Goal: Navigation & Orientation: Find specific page/section

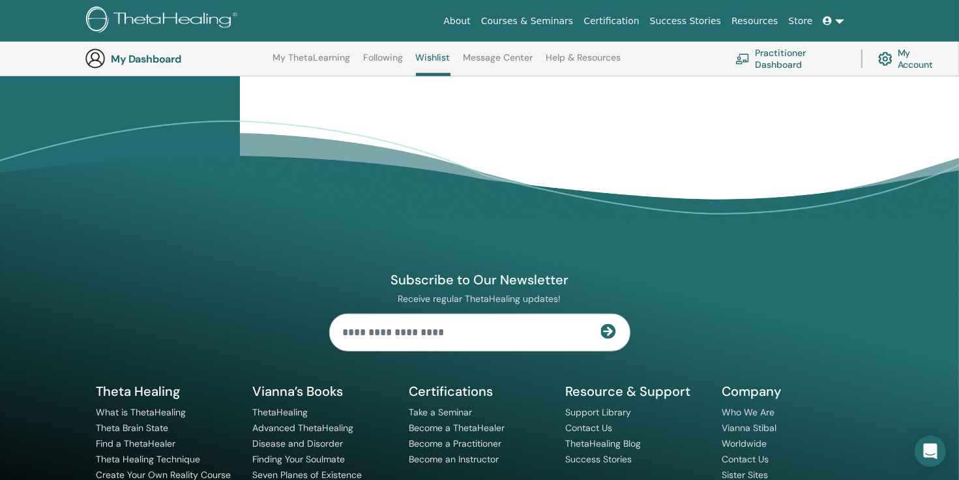
scroll to position [1378, 0]
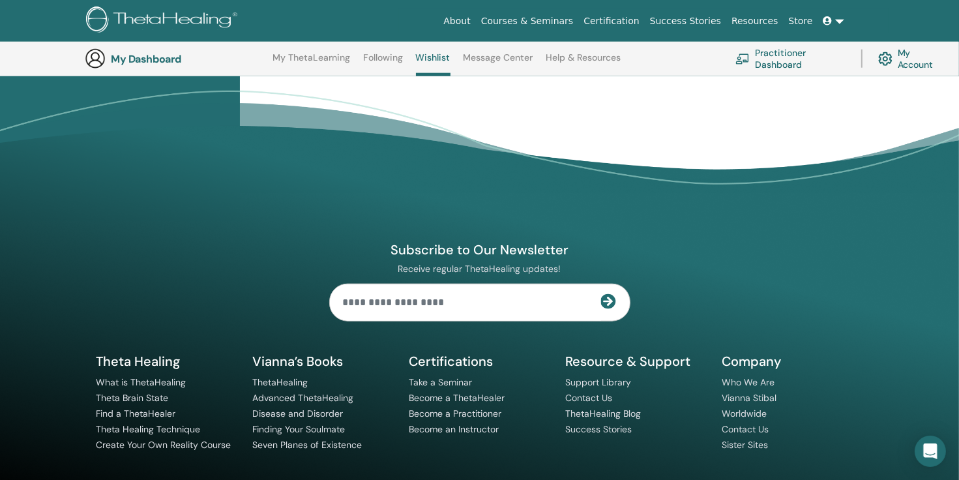
click at [605, 293] on icon at bounding box center [609, 301] width 16 height 16
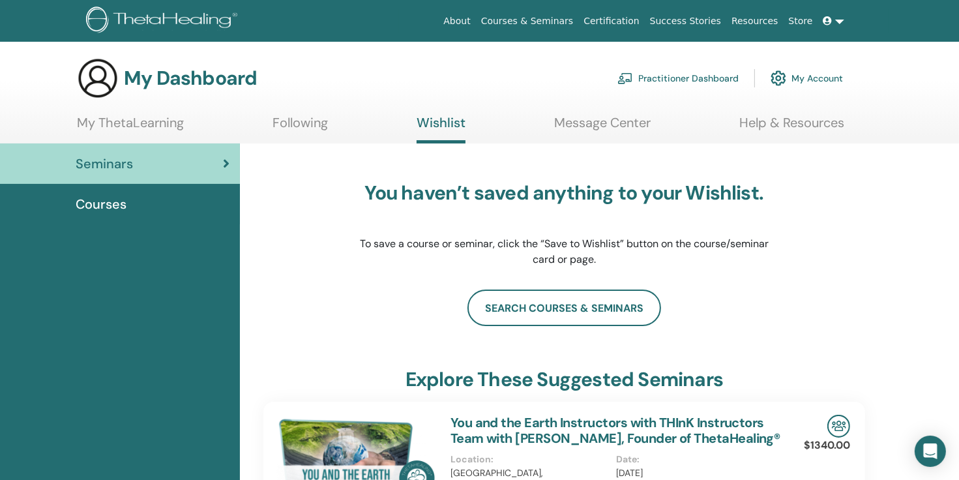
click at [838, 21] on link at bounding box center [833, 21] width 31 height 24
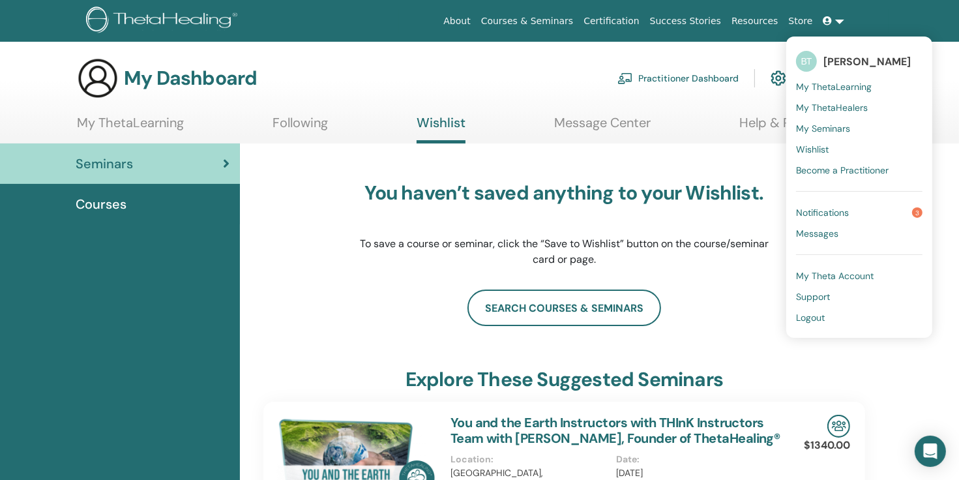
click at [827, 211] on span "Notifications" at bounding box center [822, 213] width 53 height 12
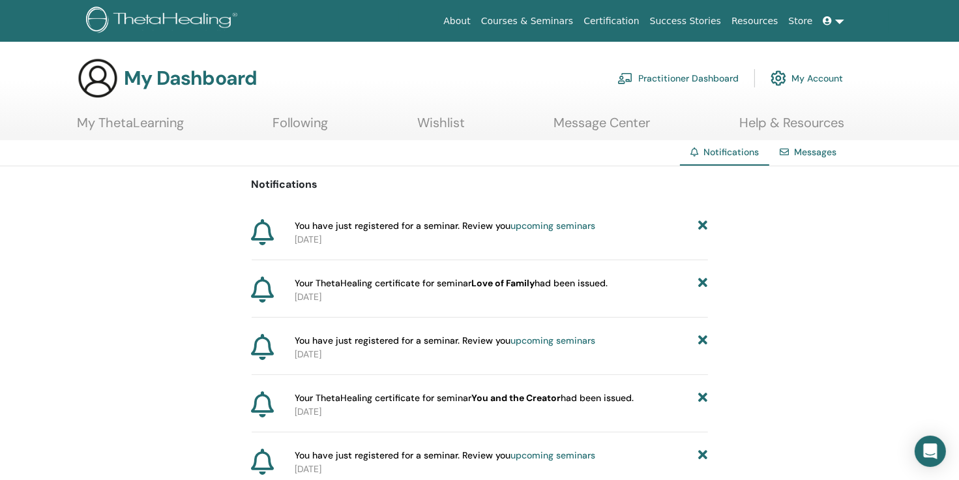
click at [839, 21] on link at bounding box center [833, 21] width 31 height 24
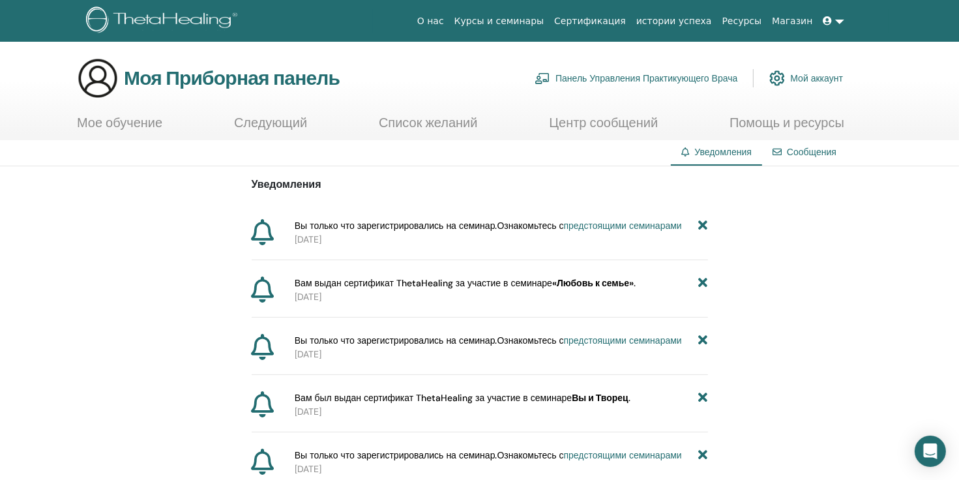
click at [267, 291] on icon at bounding box center [263, 289] width 23 height 26
click at [841, 22] on link at bounding box center [833, 21] width 31 height 24
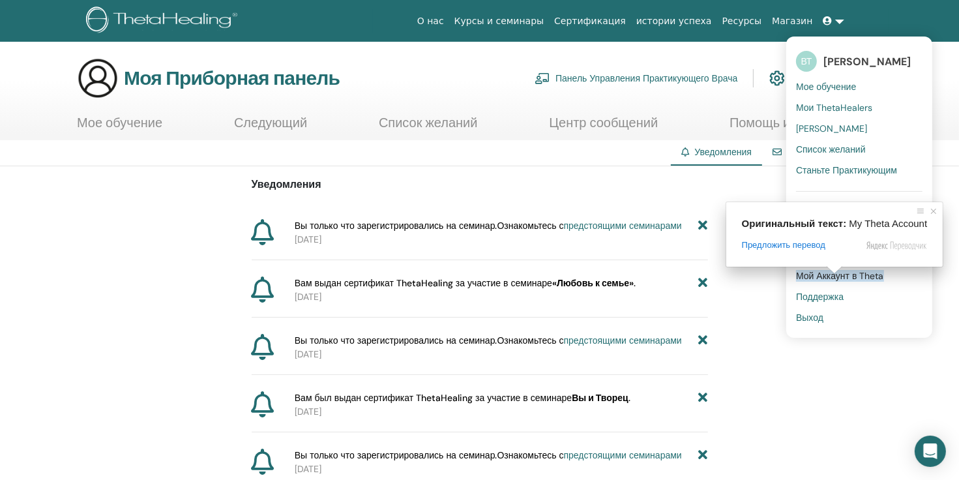
click at [831, 274] on span at bounding box center [834, 270] width 17 height 8
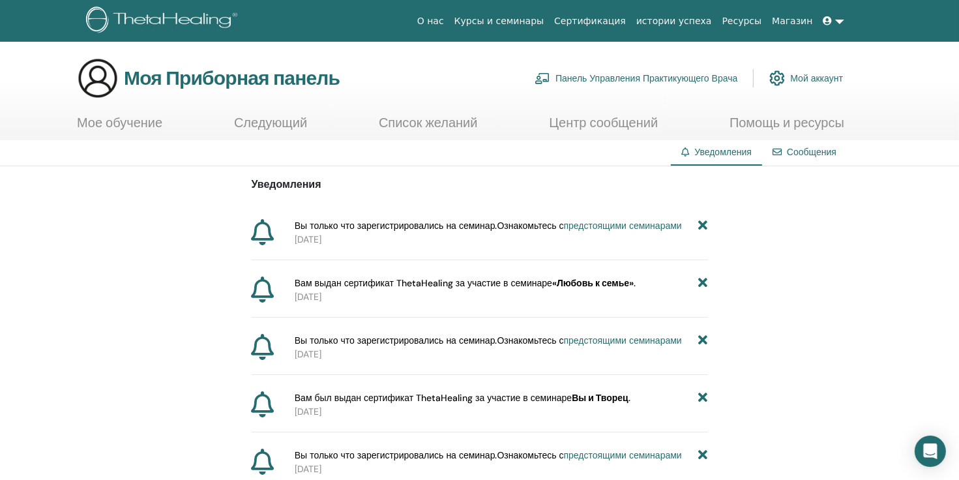
click at [837, 20] on link at bounding box center [833, 21] width 31 height 24
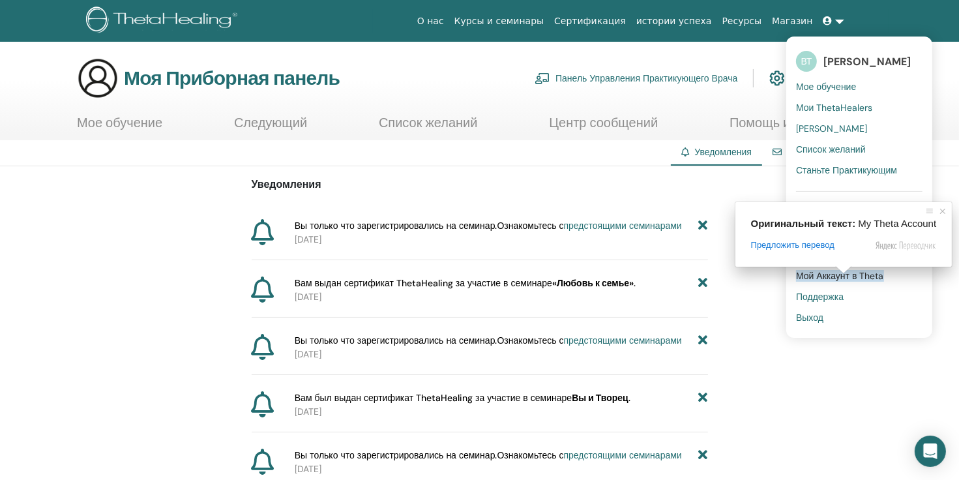
click at [809, 276] on ya-tr-span "Мой Аккаунт в Theta" at bounding box center [840, 276] width 88 height 12
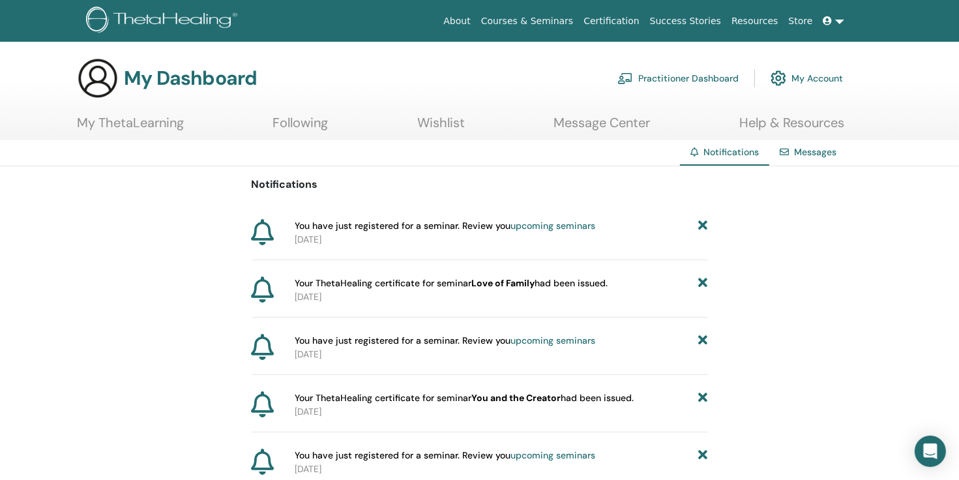
click at [839, 21] on link at bounding box center [833, 21] width 31 height 24
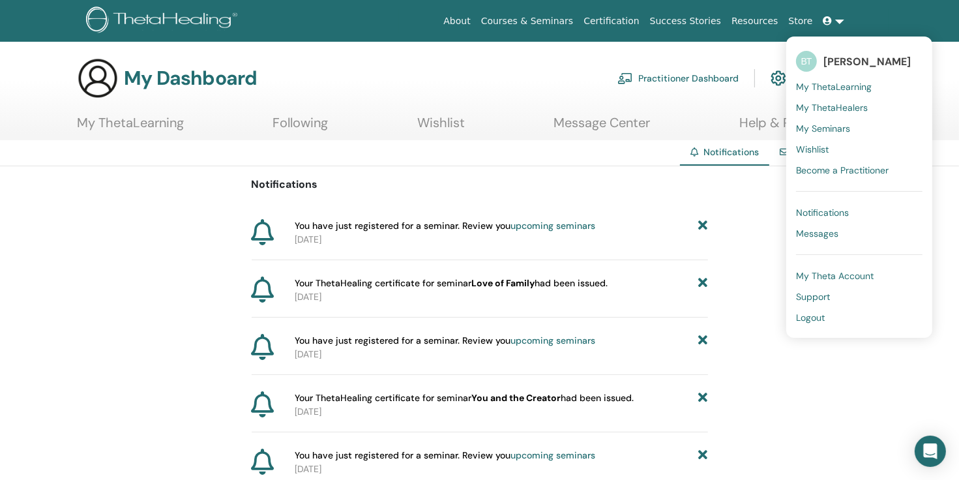
click at [837, 130] on span "My Seminars" at bounding box center [823, 129] width 54 height 12
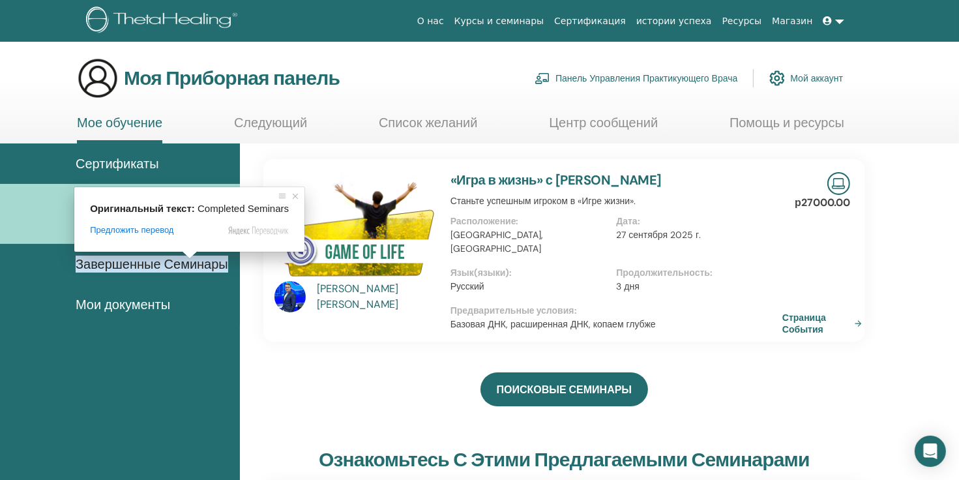
click at [192, 259] on span at bounding box center [189, 255] width 17 height 8
click at [211, 266] on ya-tr-span "Завершенные Семинары" at bounding box center [152, 264] width 153 height 17
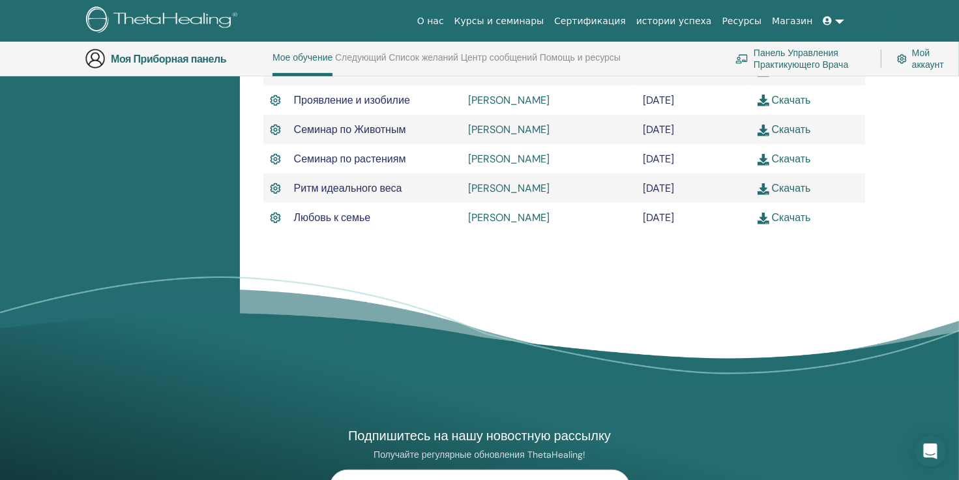
scroll to position [556, 0]
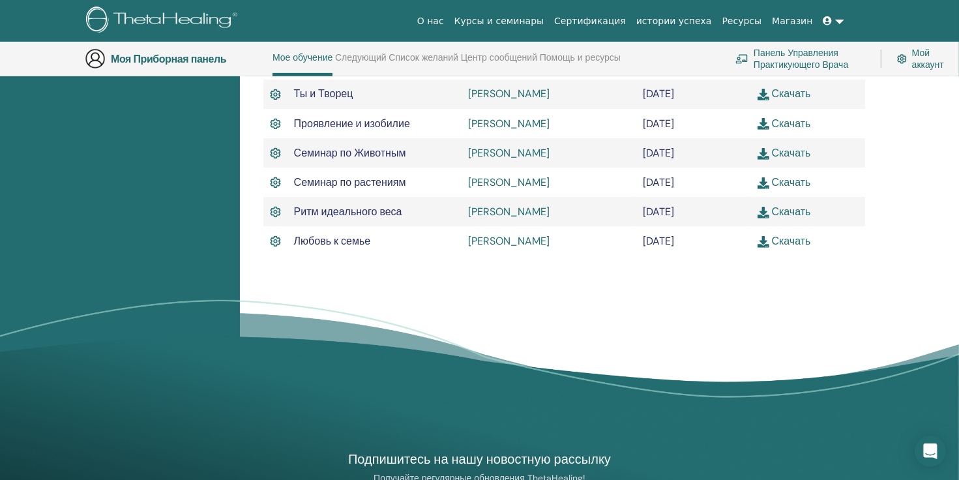
click at [762, 248] on img at bounding box center [764, 242] width 12 height 12
